Goal: Information Seeking & Learning: Learn about a topic

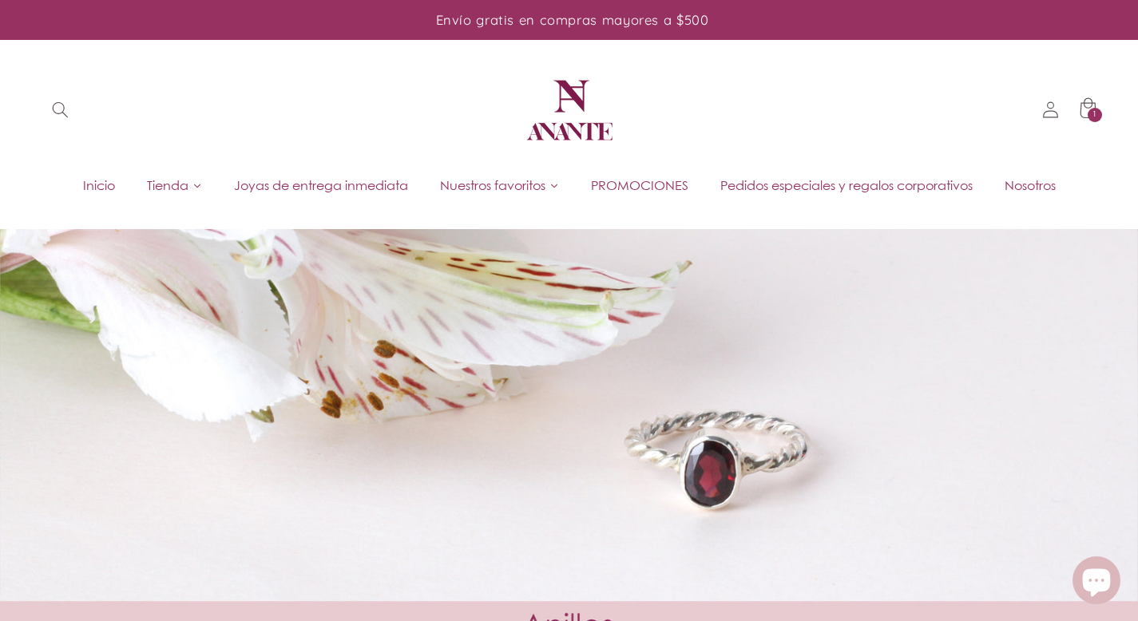
click at [549, 109] on img at bounding box center [569, 110] width 96 height 96
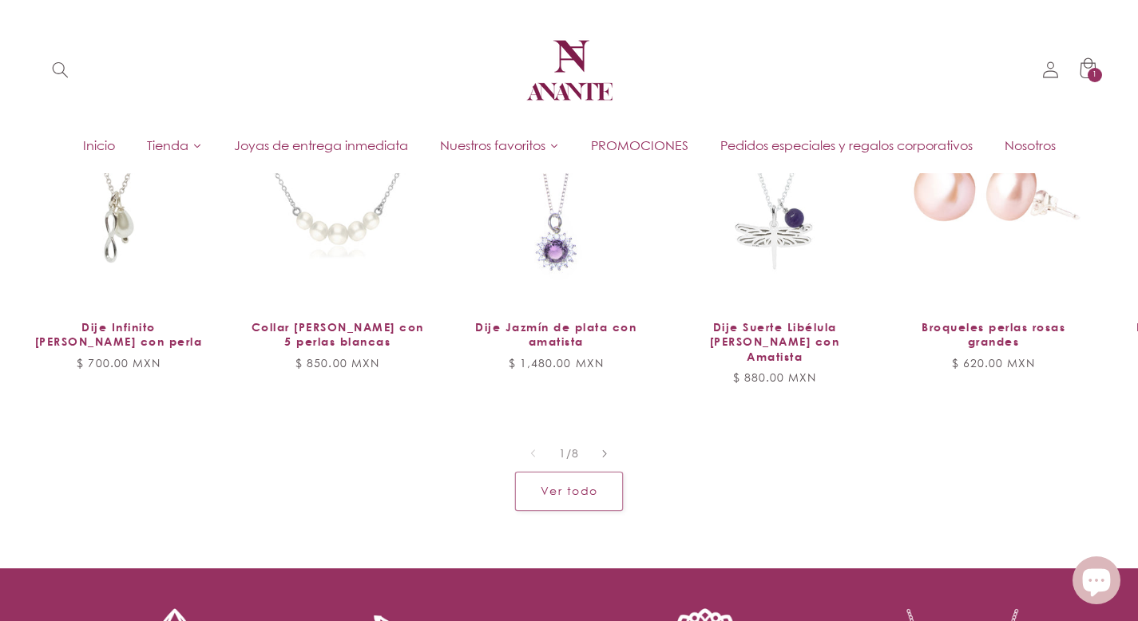
scroll to position [1115, 0]
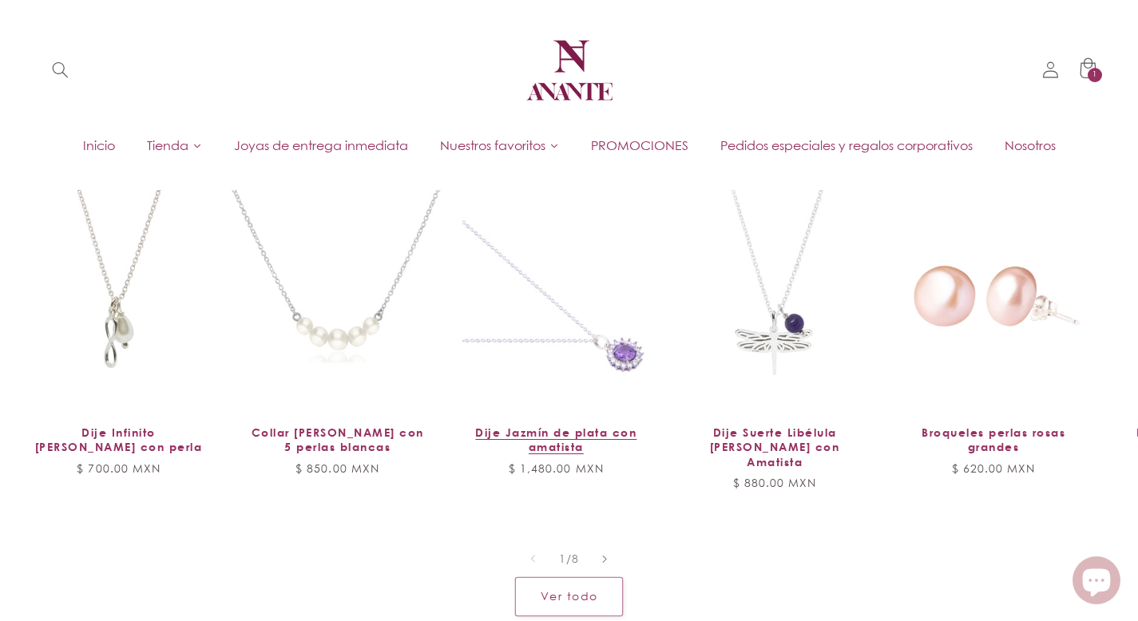
click at [526, 426] on link "Dije Jazmín de plata con amatista" at bounding box center [555, 440] width 179 height 29
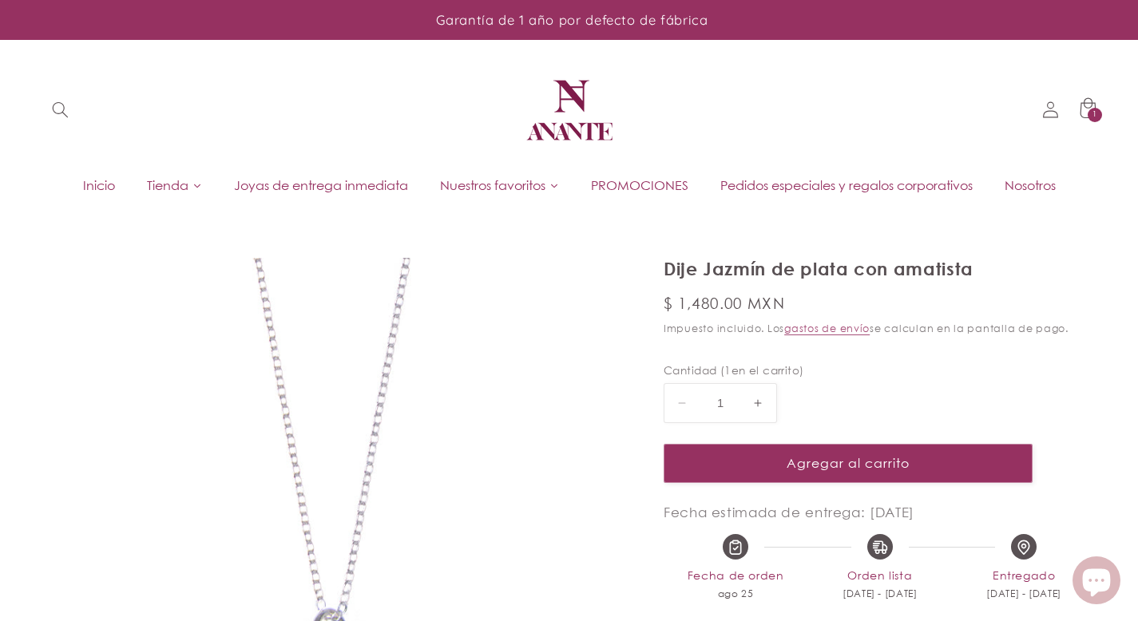
click at [552, 105] on img at bounding box center [569, 110] width 96 height 96
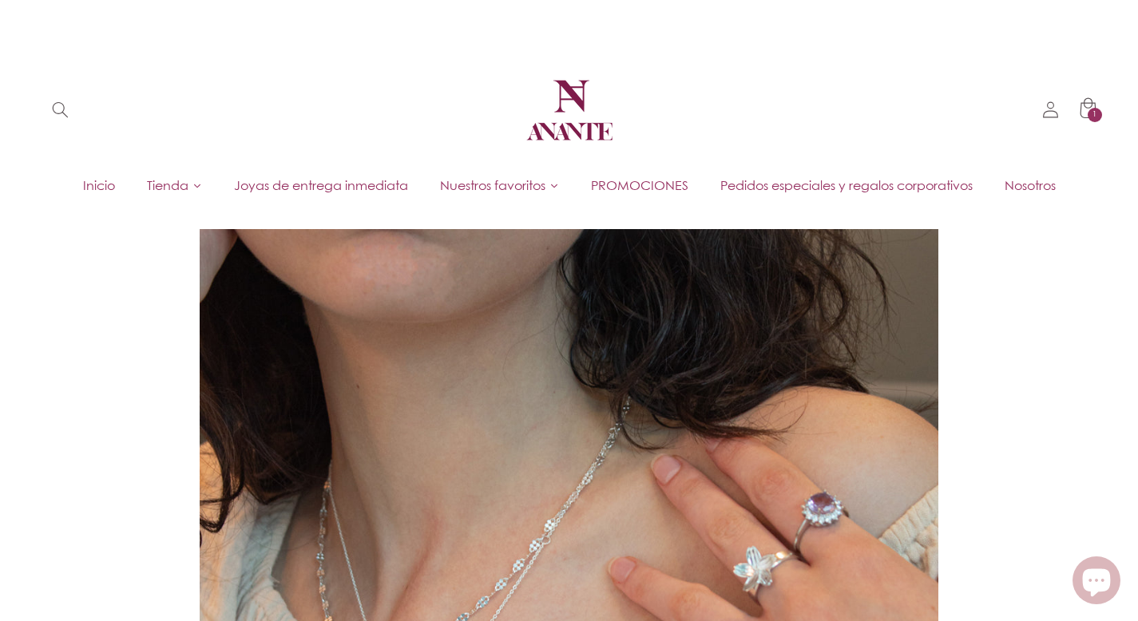
click at [318, 184] on span "Joyas de entrega inmediata" at bounding box center [321, 185] width 174 height 18
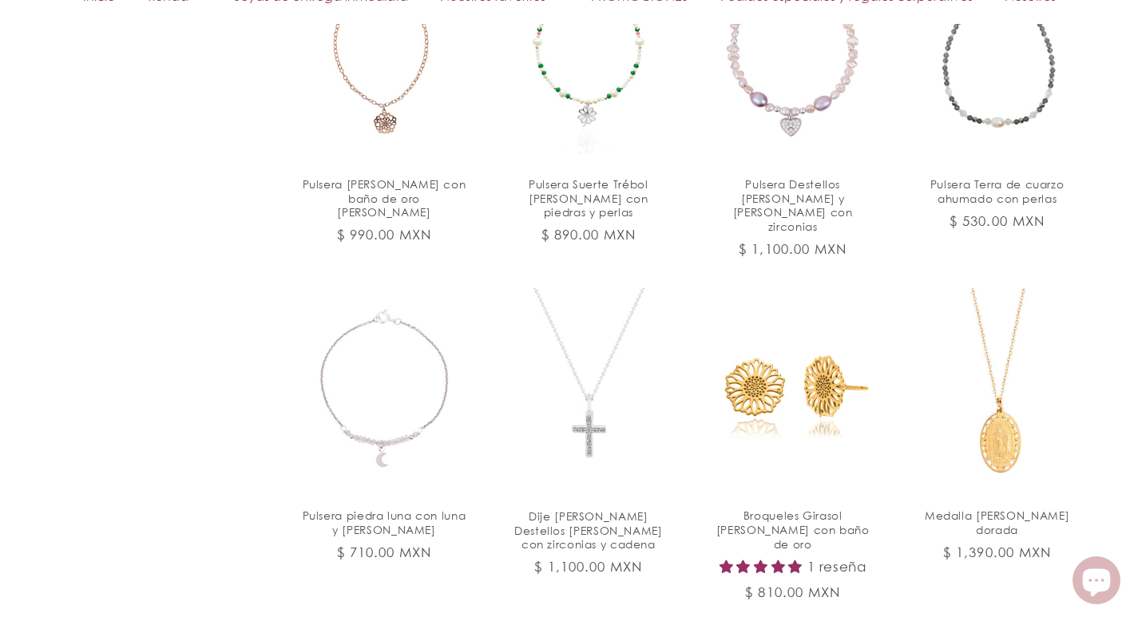
scroll to position [1813, 0]
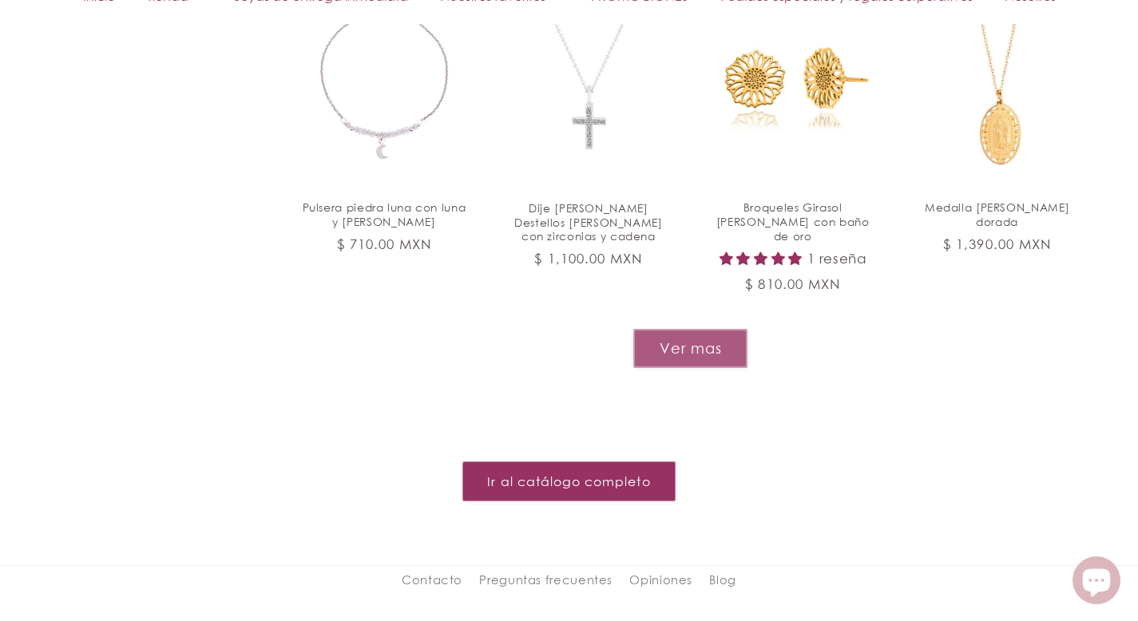
click at [662, 329] on button "Ver mas" at bounding box center [690, 348] width 114 height 39
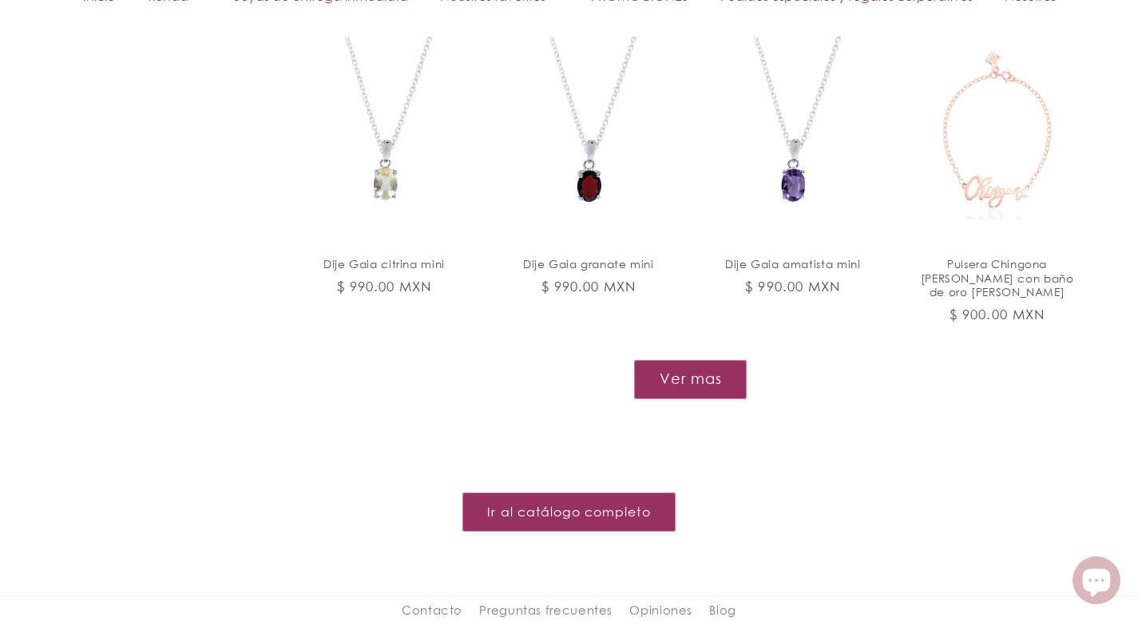
scroll to position [3206, 0]
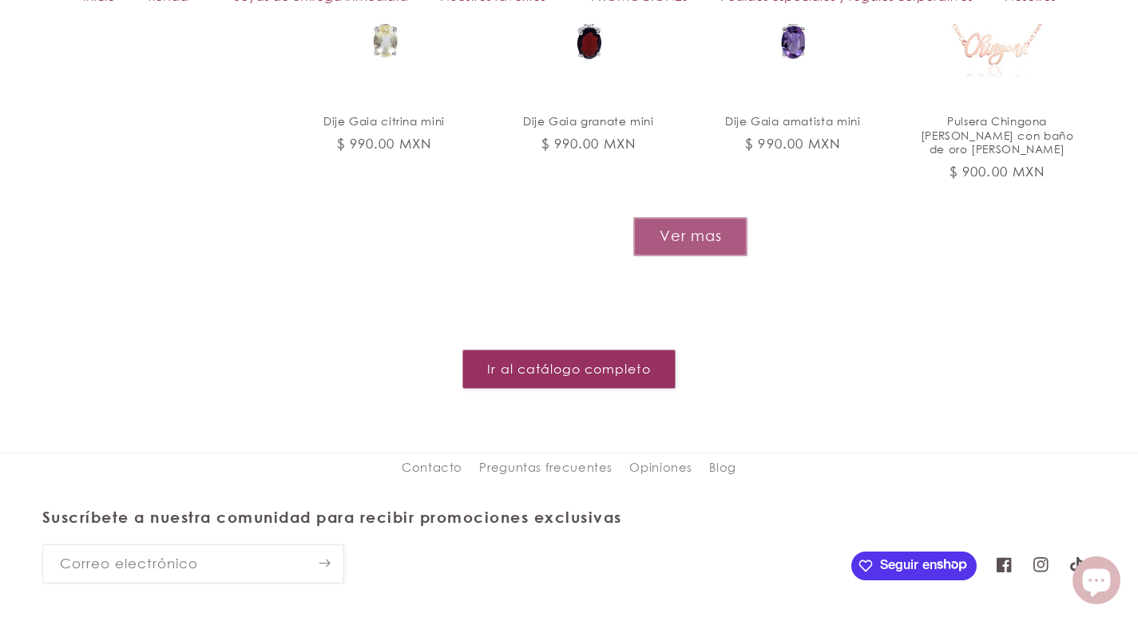
click at [711, 217] on button "Ver mas" at bounding box center [690, 236] width 114 height 39
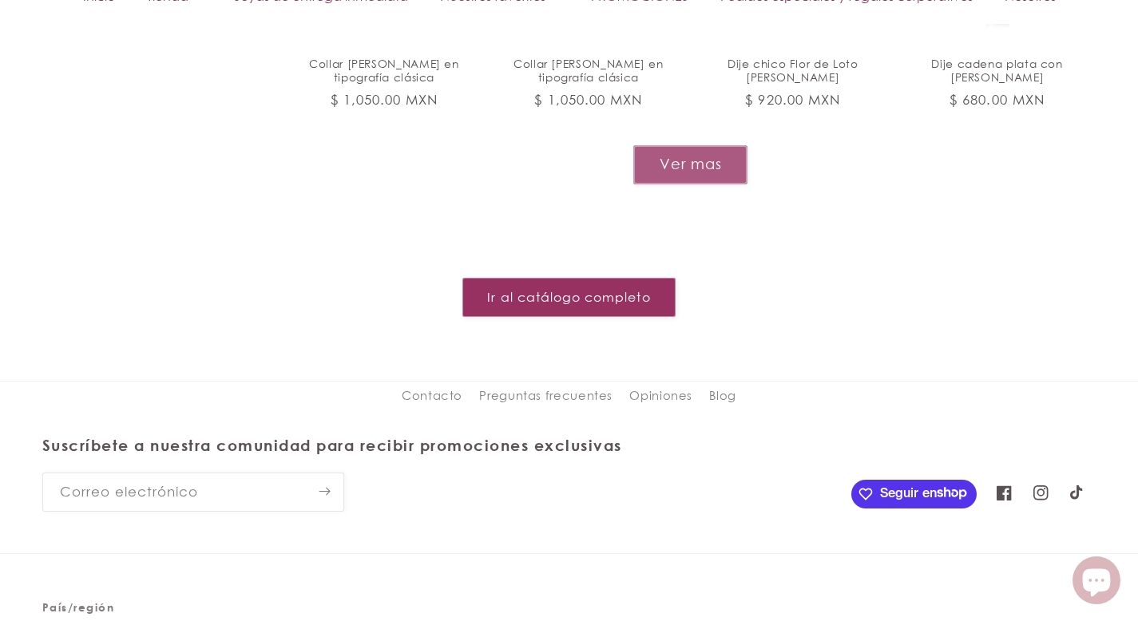
click at [695, 145] on button "Ver mas" at bounding box center [690, 164] width 114 height 39
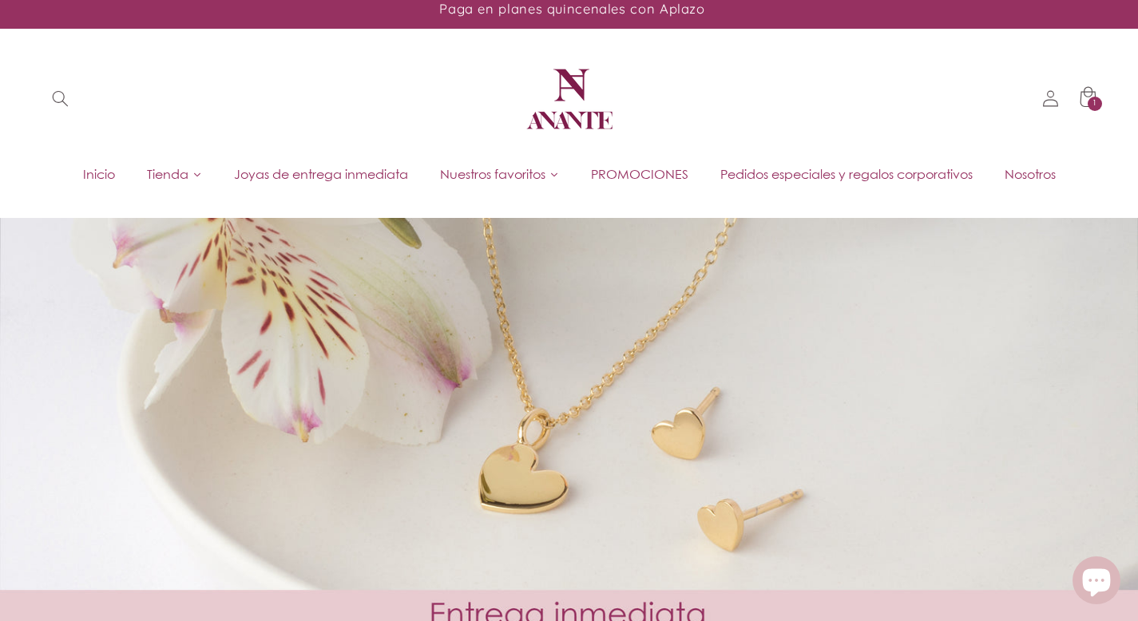
scroll to position [0, 0]
